Goal: Find specific fact: Find specific fact

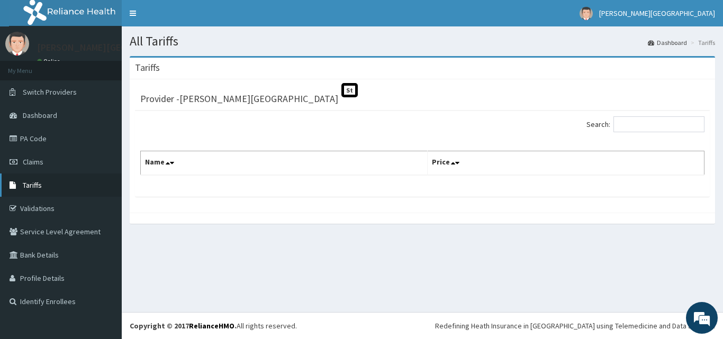
click at [32, 180] on link "Tariffs" at bounding box center [61, 185] width 122 height 23
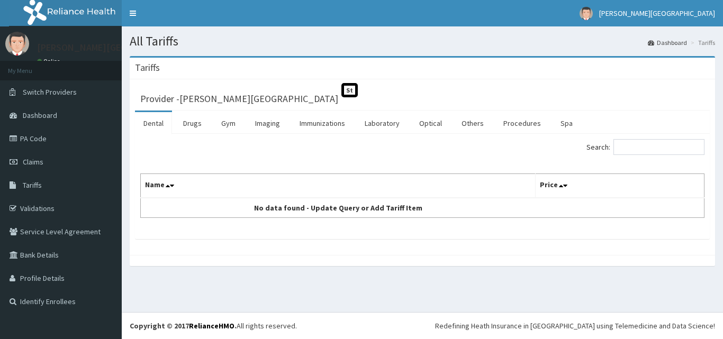
click at [197, 122] on link "Drugs" at bounding box center [192, 123] width 35 height 22
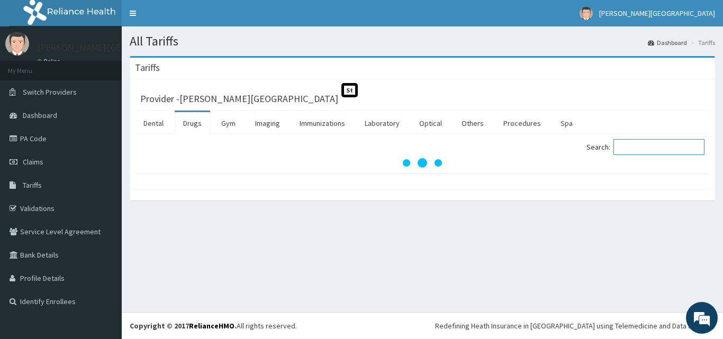
click at [661, 147] on input "Search:" at bounding box center [658, 147] width 91 height 16
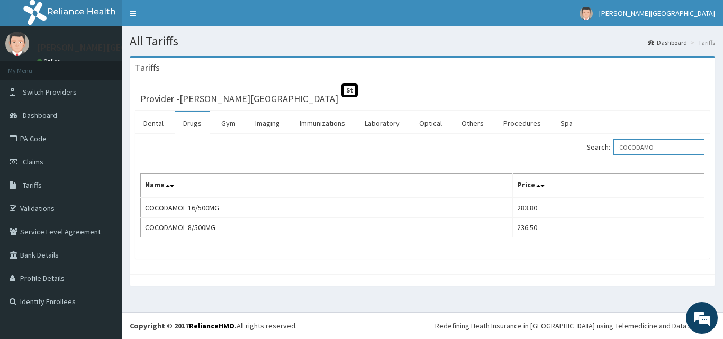
click at [665, 146] on input "COCODAMO" at bounding box center [658, 147] width 91 height 16
type input "C"
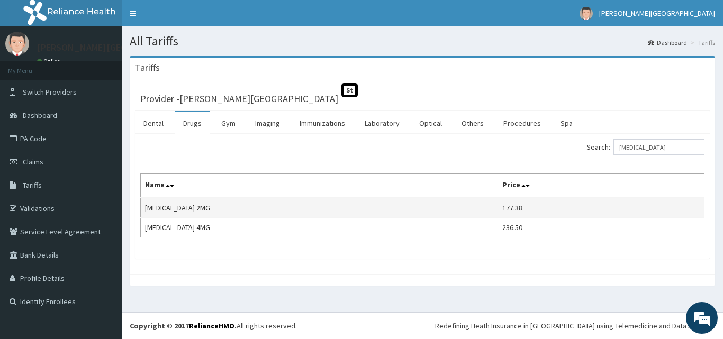
click at [497, 212] on td "177.38" at bounding box center [600, 208] width 206 height 20
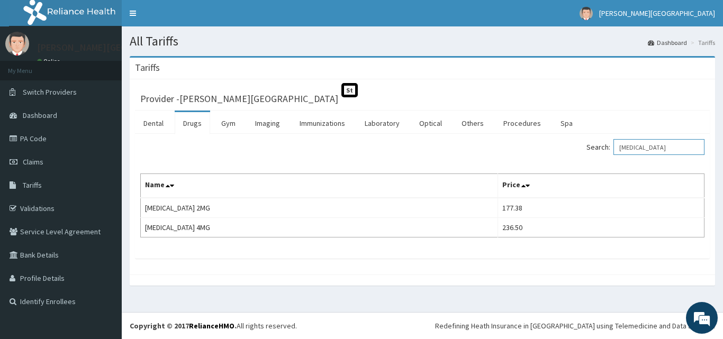
click at [662, 150] on input "[MEDICAL_DATA]" at bounding box center [658, 147] width 91 height 16
type input "S"
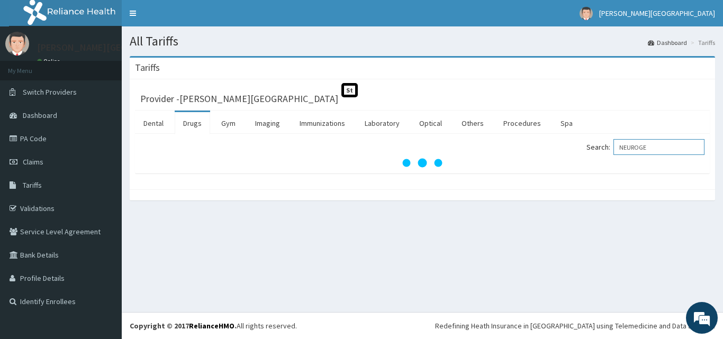
type input "NEUROGE"
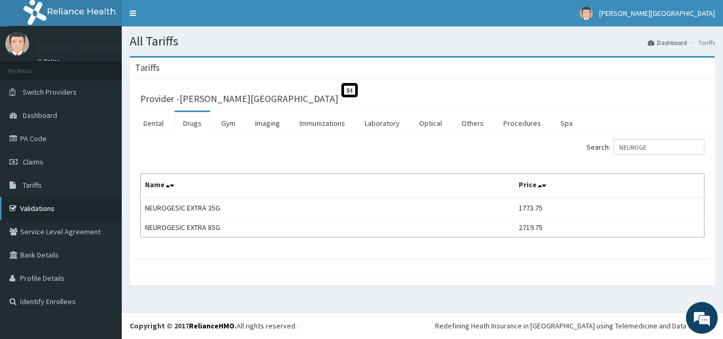
click at [49, 208] on link "Validations" at bounding box center [61, 208] width 122 height 23
